Goal: Book appointment/travel/reservation

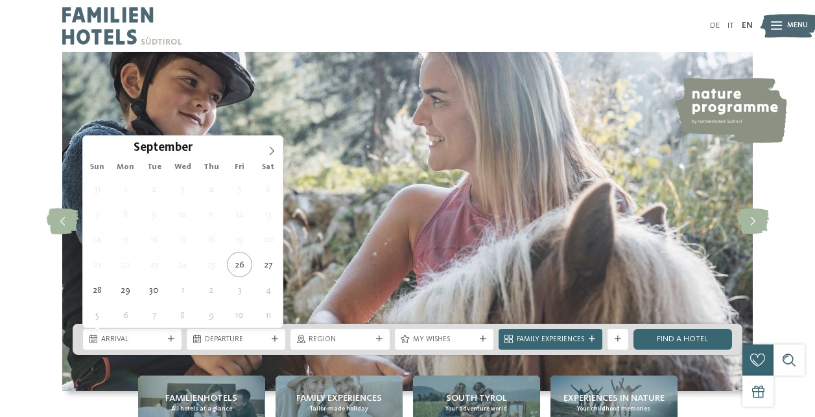
click at [148, 336] on span "Arrival" at bounding box center [132, 340] width 62 height 10
click at [268, 149] on icon at bounding box center [271, 150] width 9 height 9
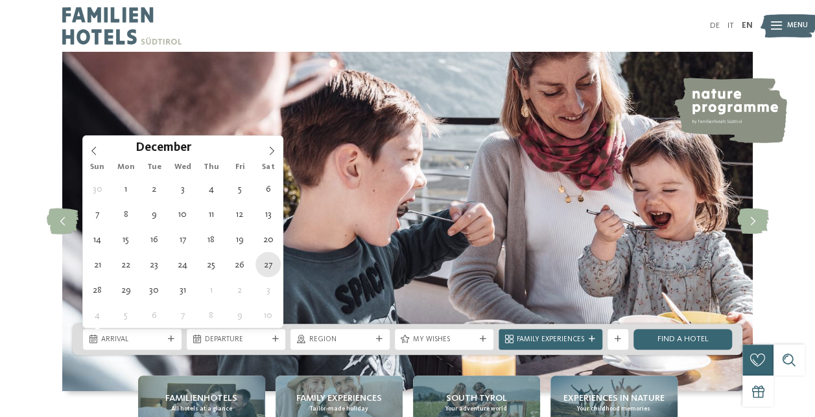
type div "[DATE]"
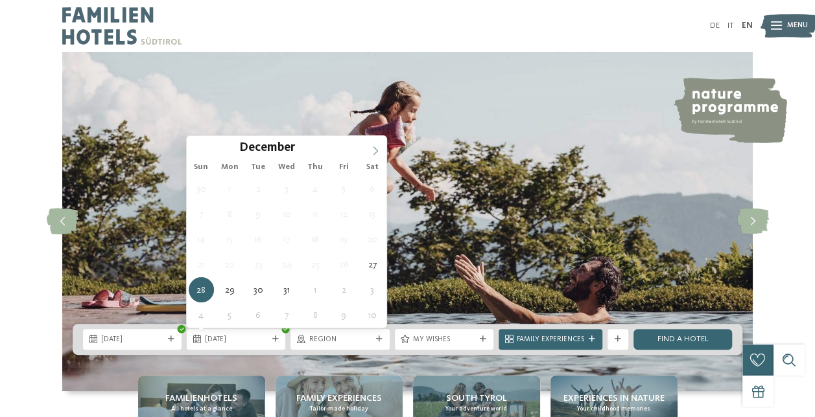
type input "****"
click at [375, 146] on icon at bounding box center [375, 150] width 9 height 9
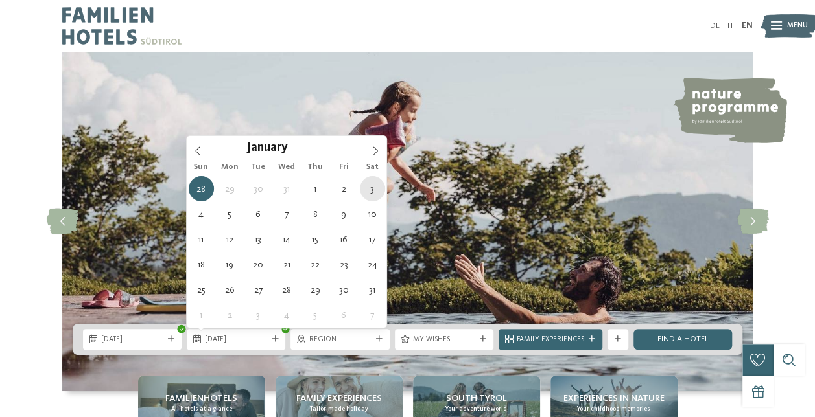
type div "[DATE]"
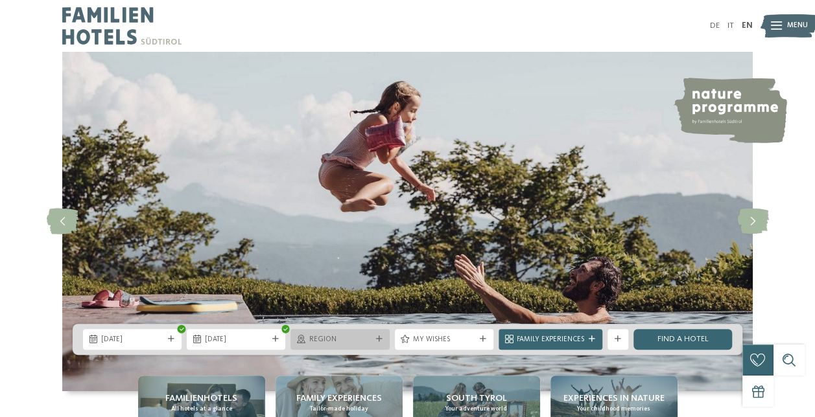
click at [348, 343] on span "Region" at bounding box center [340, 340] width 62 height 10
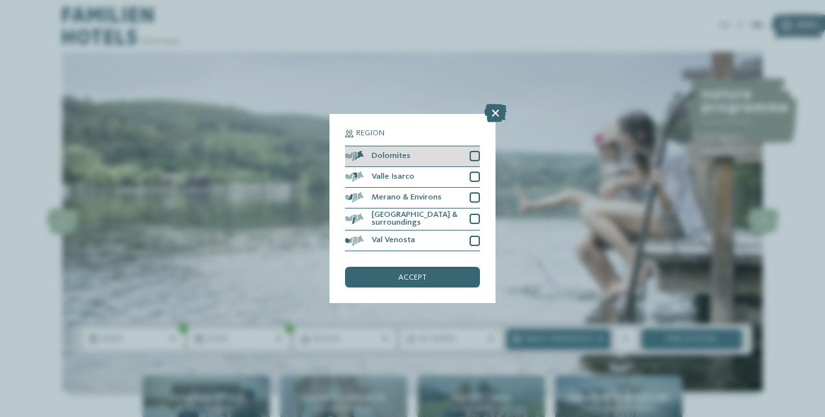
click at [476, 156] on div at bounding box center [474, 156] width 10 height 10
click at [441, 279] on div "accept" at bounding box center [412, 277] width 135 height 21
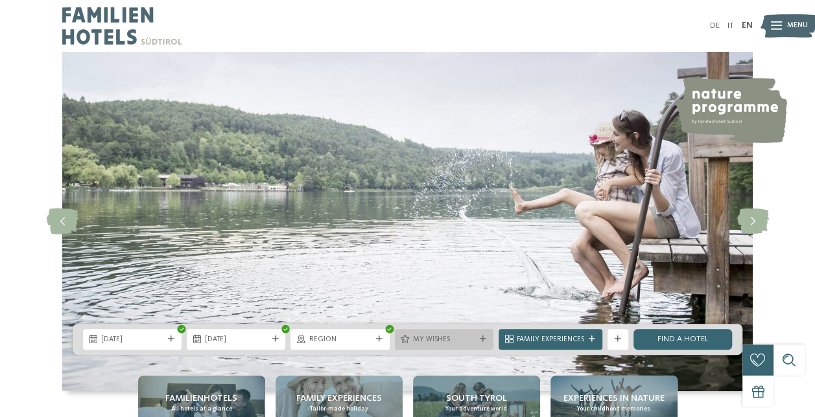
click at [439, 342] on span "My wishes" at bounding box center [444, 340] width 62 height 10
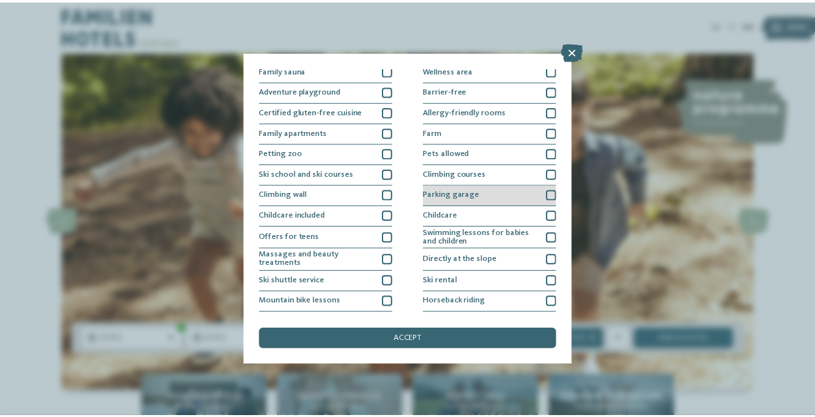
scroll to position [126, 0]
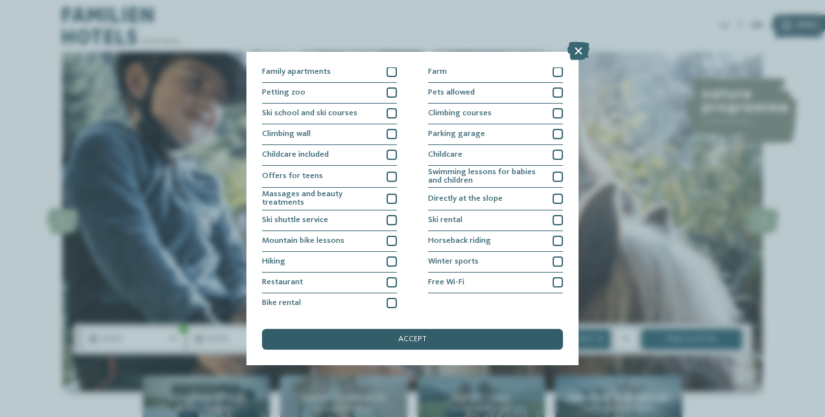
click at [463, 338] on div "accept" at bounding box center [412, 339] width 301 height 21
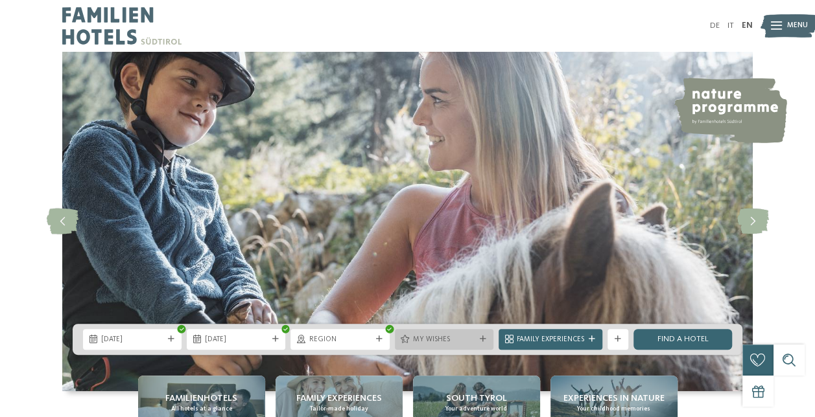
click at [443, 345] on span "My wishes" at bounding box center [444, 340] width 62 height 10
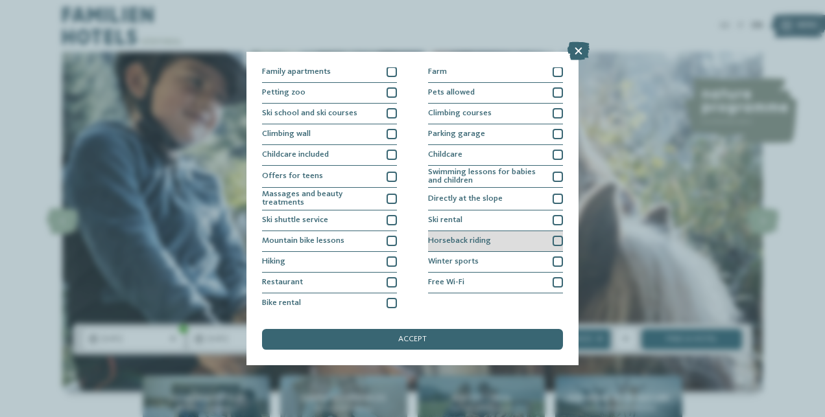
click at [472, 251] on div "Horseback riding" at bounding box center [495, 241] width 135 height 21
click at [467, 246] on div "Horseback riding" at bounding box center [495, 241] width 135 height 21
click at [474, 266] on div "Winter sports" at bounding box center [495, 262] width 135 height 21
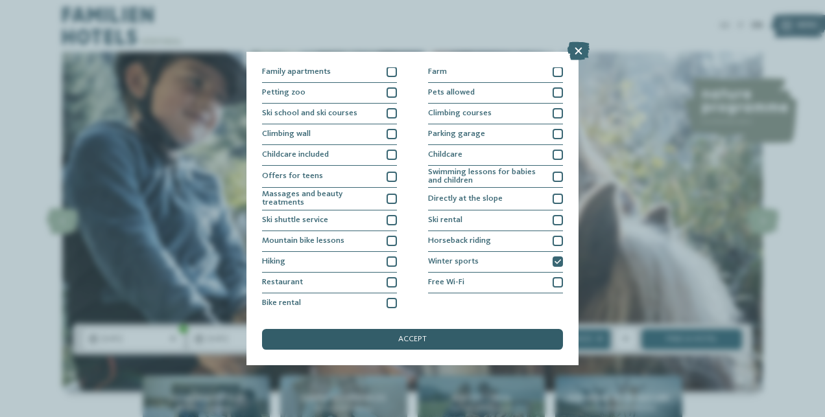
click at [476, 338] on div "accept" at bounding box center [412, 339] width 301 height 21
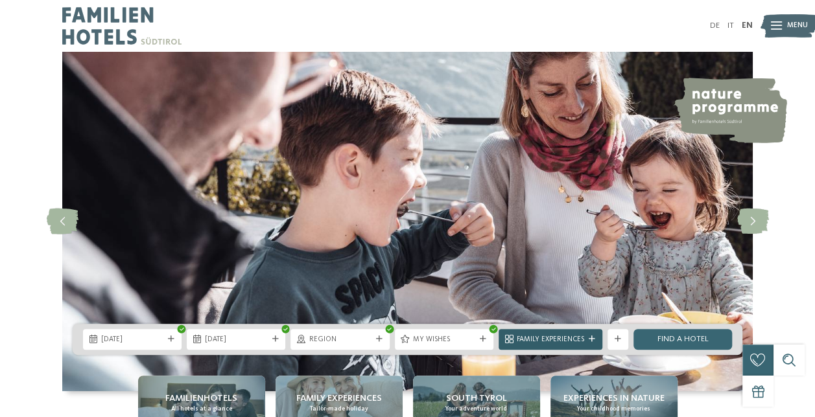
click at [570, 343] on span "Family Experiences" at bounding box center [550, 340] width 67 height 10
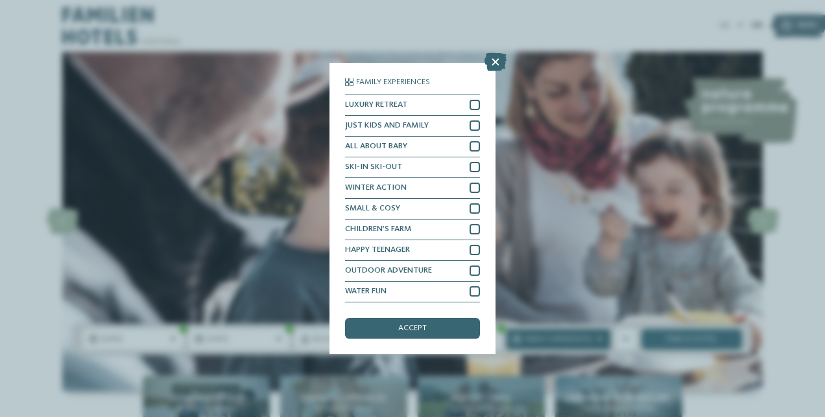
click at [570, 343] on div "Family Experiences LUXURY RETREAT JUST KIDS AND FAMILY" at bounding box center [412, 208] width 825 height 417
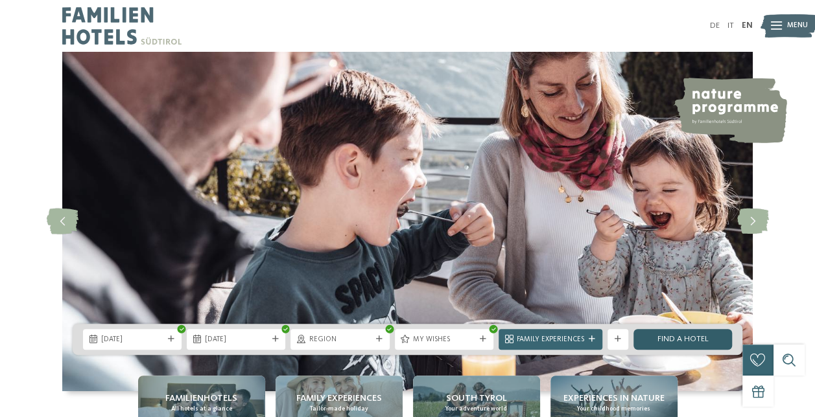
click at [664, 341] on link "Find a hotel" at bounding box center [682, 339] width 99 height 21
